Goal: Communication & Community: Connect with others

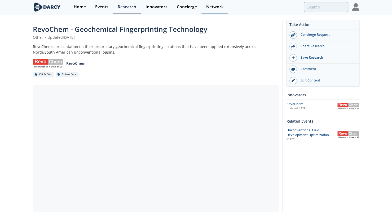
click at [220, 8] on div "Network" at bounding box center [214, 7] width 17 height 4
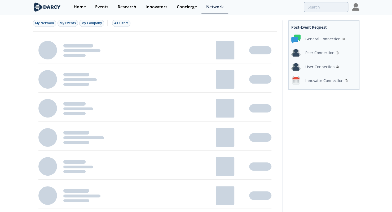
click at [319, 54] on div "Peer Connection" at bounding box center [319, 53] width 29 height 6
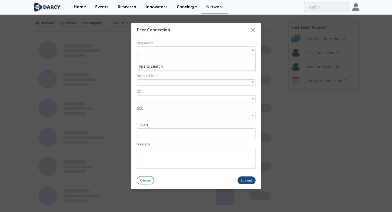
click at [160, 50] on div at bounding box center [196, 49] width 119 height 7
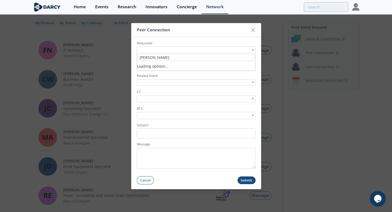
type input "[PERSON_NAME]"
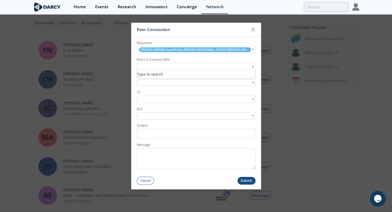
click at [151, 64] on input "search" at bounding box center [156, 67] width 37 height 6
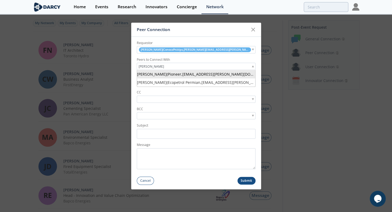
type input "[PERSON_NAME]"
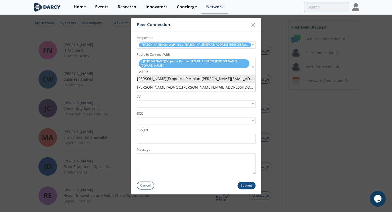
type input "yosma"
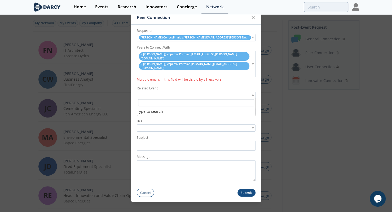
click at [161, 94] on div at bounding box center [196, 94] width 119 height 7
type input "sand manage"
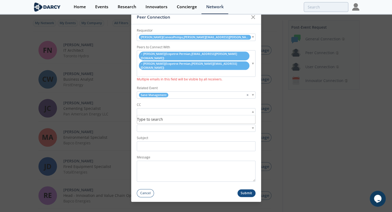
click at [159, 111] on input "search" at bounding box center [156, 112] width 37 height 6
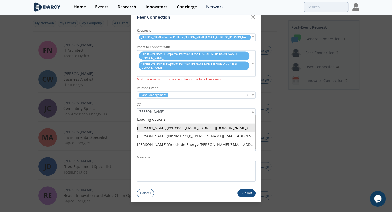
type input "[PERSON_NAME]"
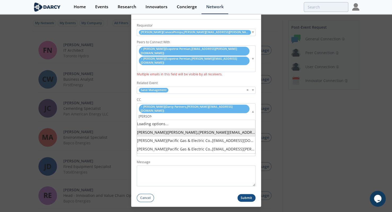
type input "[PERSON_NAME]"
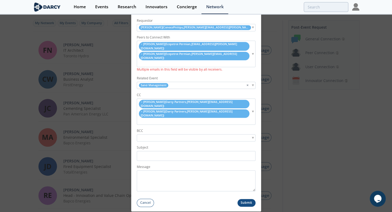
type input "e"
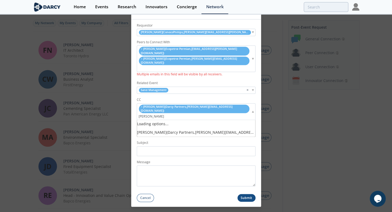
type input "nick@darcypartners."
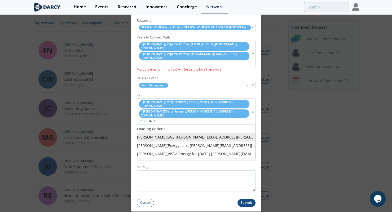
type input "[PERSON_NAME]"
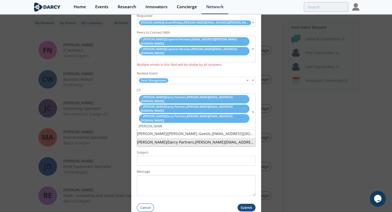
type input "[PERSON_NAME]"
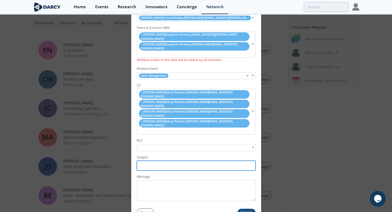
click at [162, 161] on input "Subject" at bounding box center [196, 166] width 119 height 10
type input "COP <> EcoPetrol Permian | [PERSON_NAME]-facilitated Introduction"
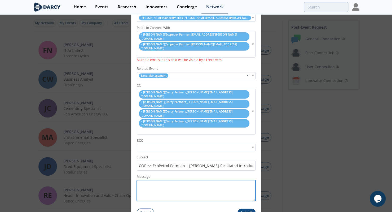
paste textarea "Good morning everyone, Thank you very much for joining this week's Sand Product…"
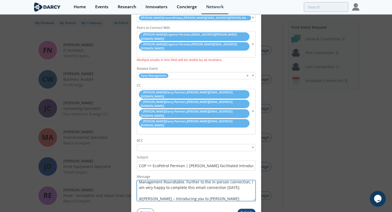
scroll to position [20, 0]
click at [145, 180] on textarea "Good morning everyone, Thank you very much for joining this week's Sand Product…" at bounding box center [196, 190] width 119 height 21
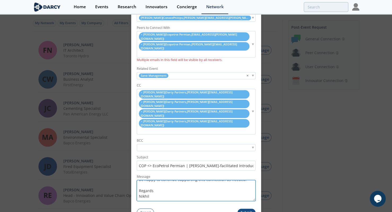
scroll to position [111, 0]
type textarea "Good morning everyone, Thank you very much for joining this week's Sand Product…"
click at [248, 202] on button "Submit" at bounding box center [246, 212] width 18 height 8
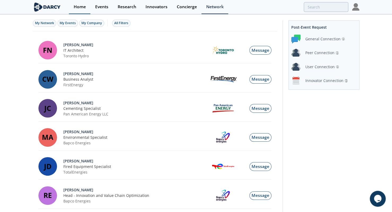
click at [87, 6] on link "Home" at bounding box center [79, 7] width 21 height 14
